Goal: Book appointment/travel/reservation

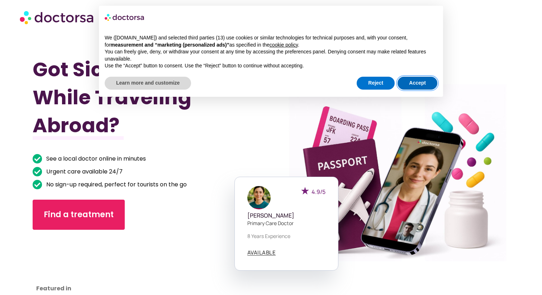
click at [415, 85] on button "Accept" at bounding box center [417, 83] width 40 height 13
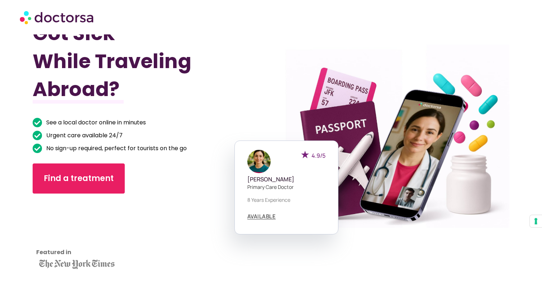
scroll to position [38, 0]
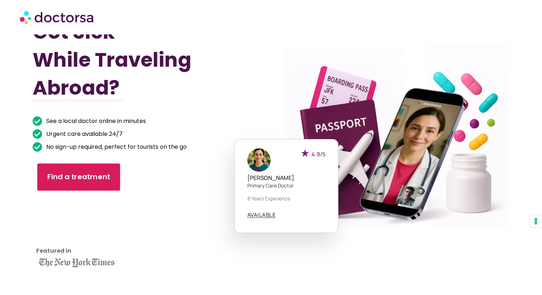
click at [63, 171] on link "Find a treatment" at bounding box center [78, 176] width 83 height 27
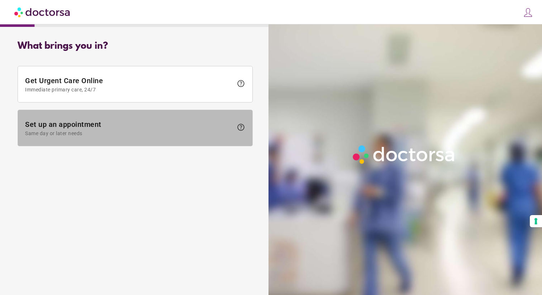
click at [99, 125] on span "Set up an appointment Same day or later needs" at bounding box center [129, 128] width 208 height 16
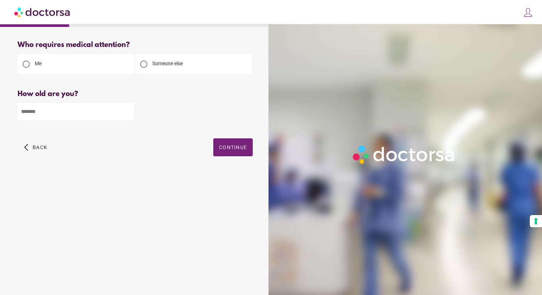
click at [103, 110] on input "number" at bounding box center [76, 112] width 116 height 18
type input "**"
click at [229, 147] on span "Continue" at bounding box center [233, 147] width 28 height 6
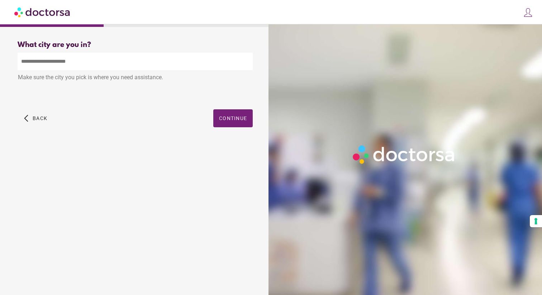
click at [106, 69] on input "text" at bounding box center [135, 62] width 235 height 18
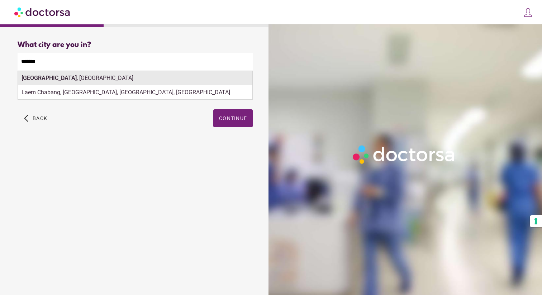
click at [107, 83] on div "[GEOGRAPHIC_DATA] , [GEOGRAPHIC_DATA]" at bounding box center [135, 78] width 234 height 14
type input "**********"
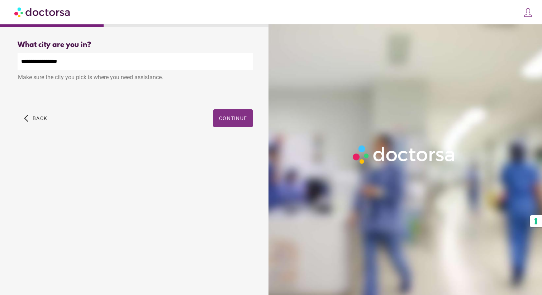
click at [229, 118] on span "Continue" at bounding box center [233, 118] width 28 height 6
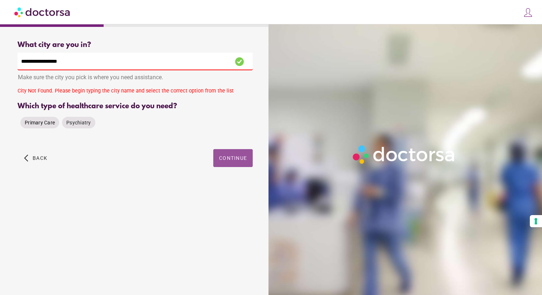
click at [37, 125] on span "Primary Care" at bounding box center [40, 123] width 30 height 6
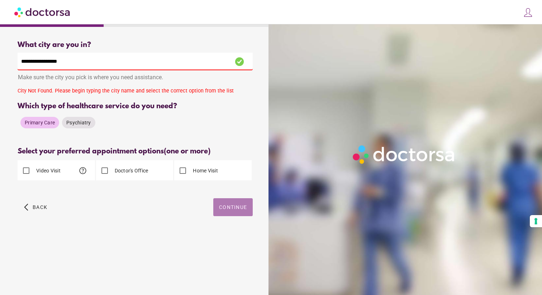
click at [232, 209] on span "Continue" at bounding box center [233, 207] width 28 height 6
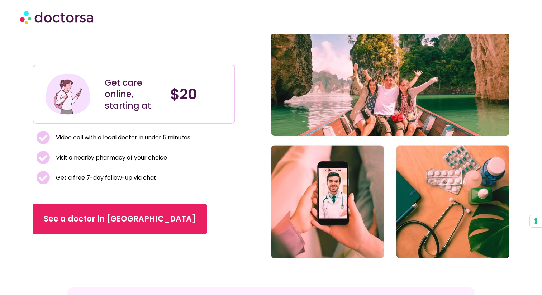
scroll to position [61, 0]
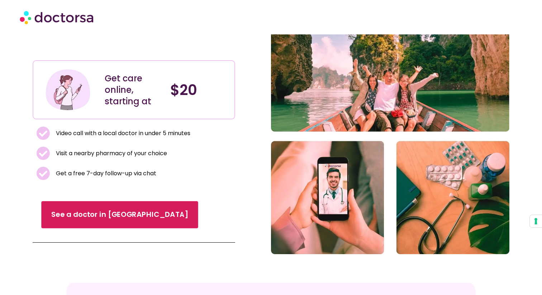
click at [92, 207] on link "See a doctor in [GEOGRAPHIC_DATA]" at bounding box center [119, 214] width 157 height 27
